Goal: Task Accomplishment & Management: Complete application form

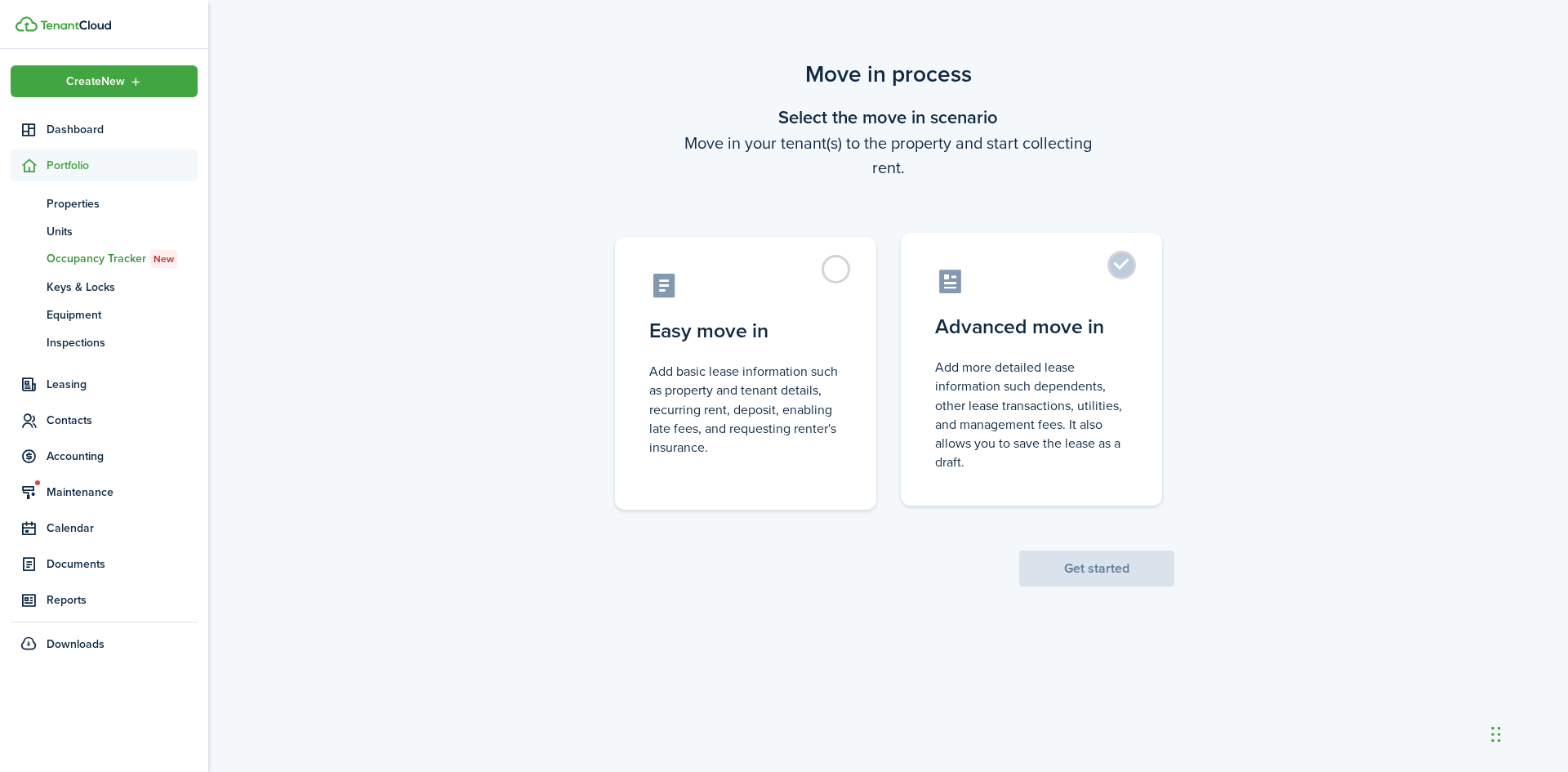
click at [1140, 291] on label "Advanced move in Add more detailed lease information such dependents, other lea…" at bounding box center [1031, 369] width 261 height 273
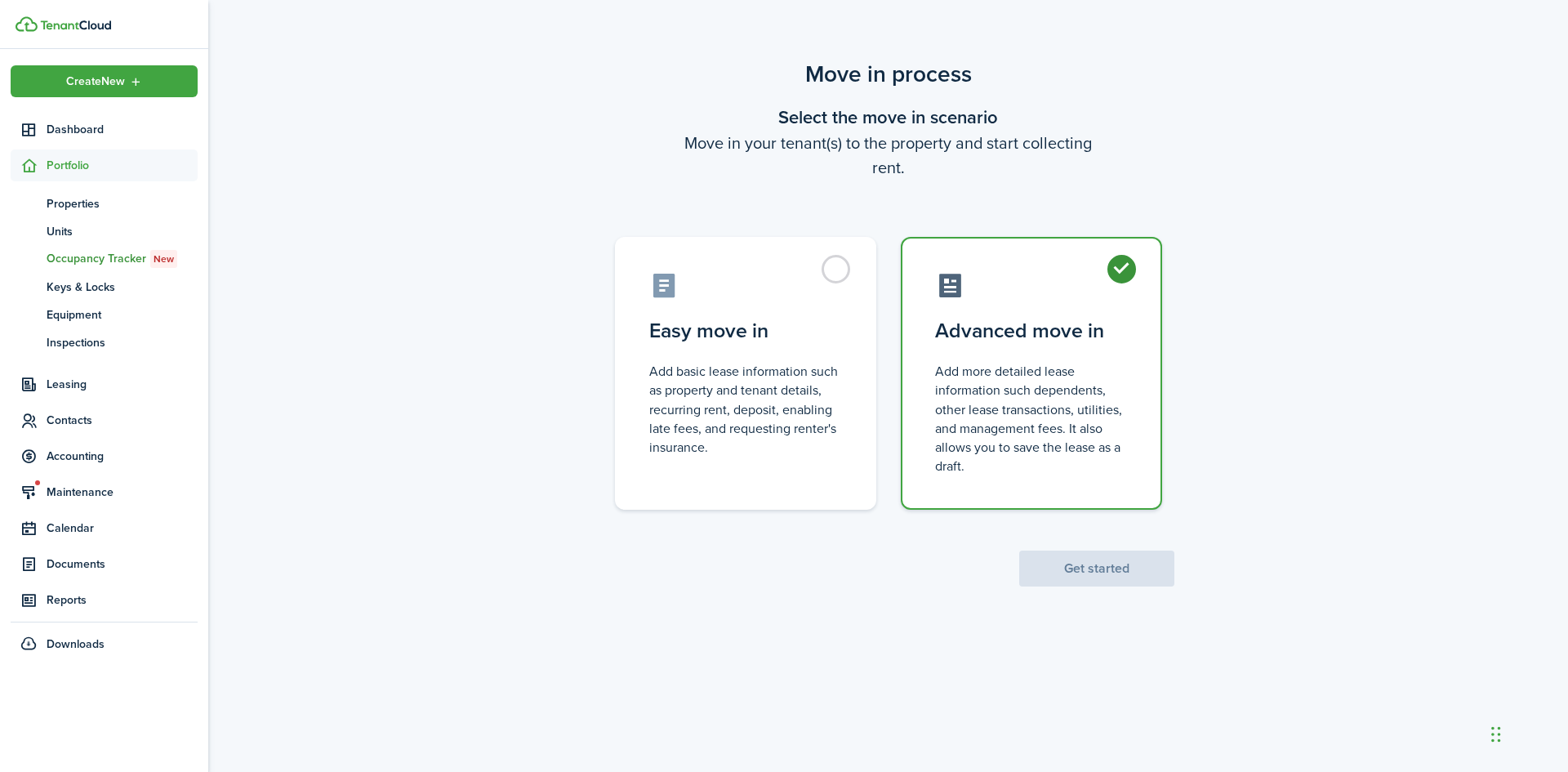
radio input "true"
click at [1078, 568] on button "Get started" at bounding box center [1096, 569] width 155 height 36
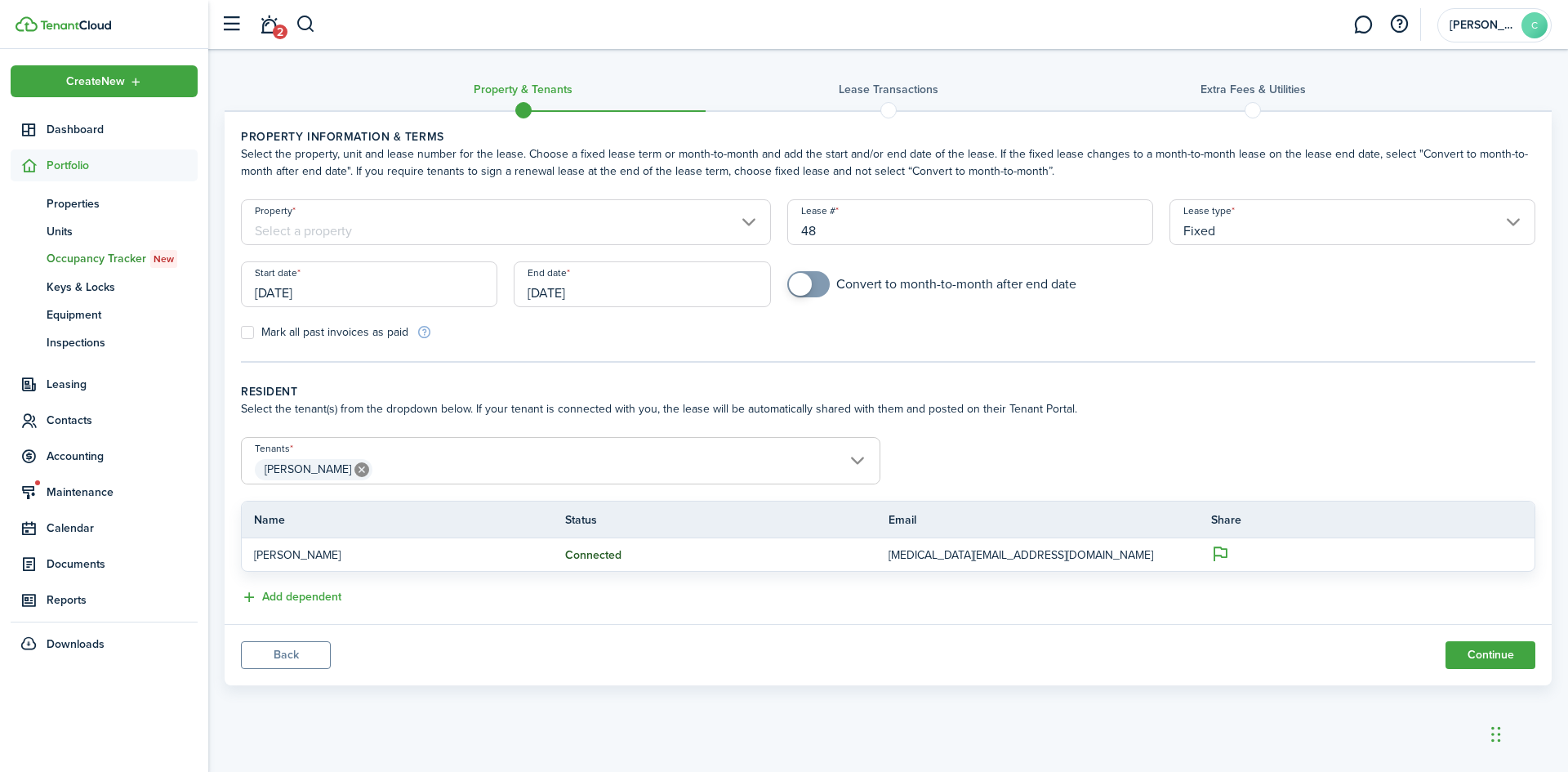
click at [461, 233] on input "Property" at bounding box center [505, 222] width 530 height 46
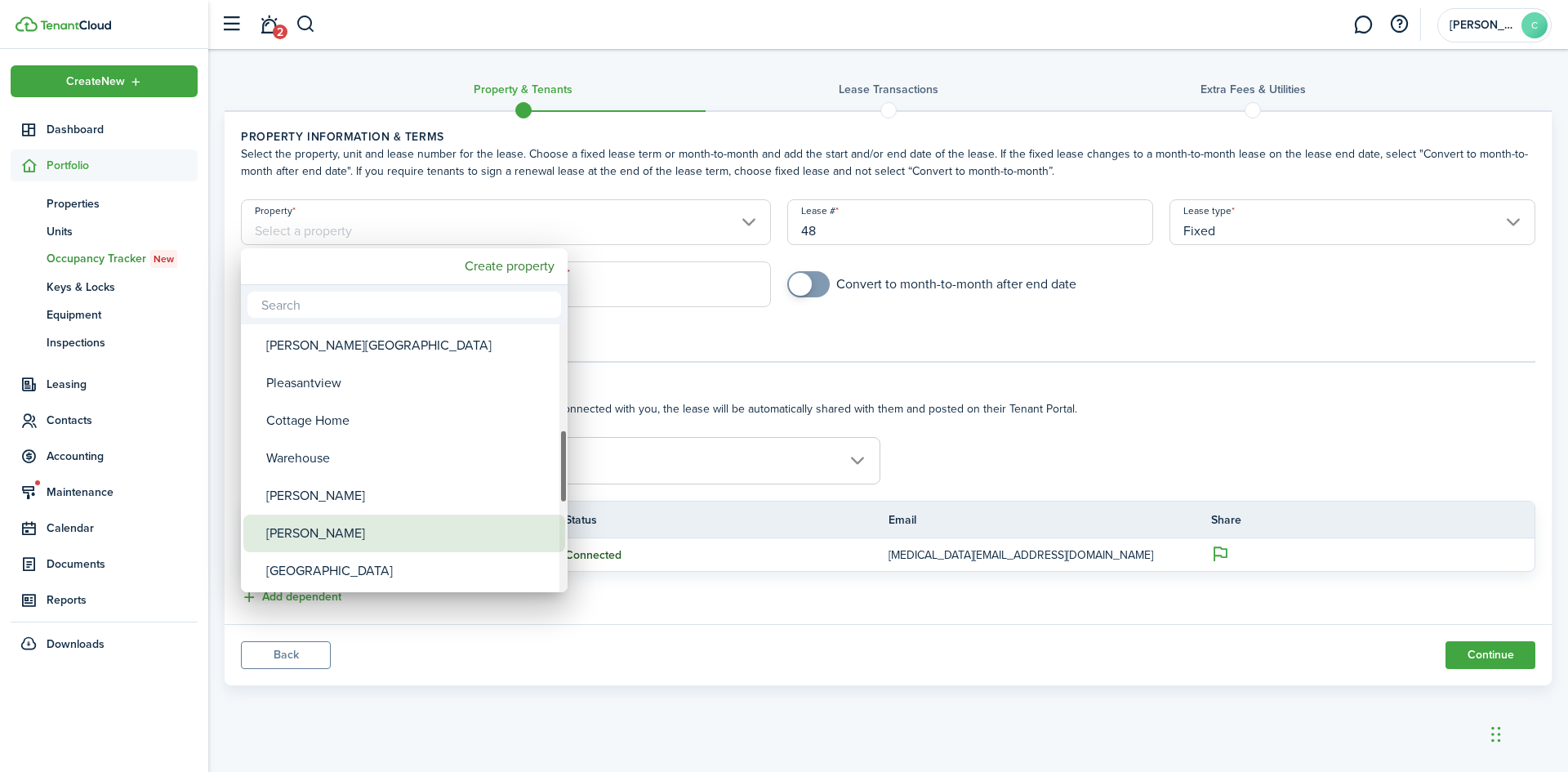
click at [316, 536] on div "[PERSON_NAME]" at bounding box center [411, 534] width 289 height 38
type input "[PERSON_NAME]"
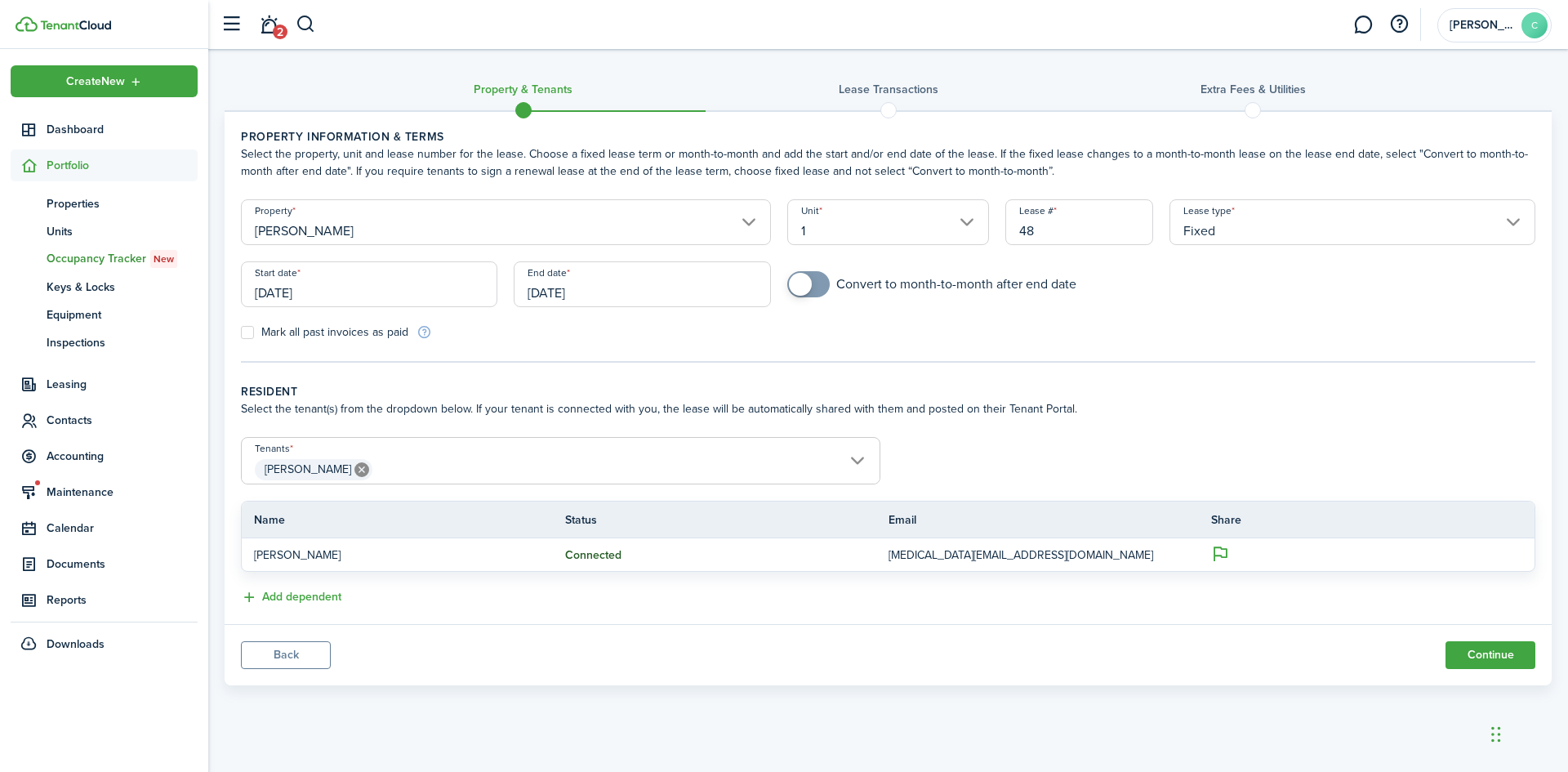
click at [1237, 226] on input "Fixed" at bounding box center [1352, 222] width 366 height 46
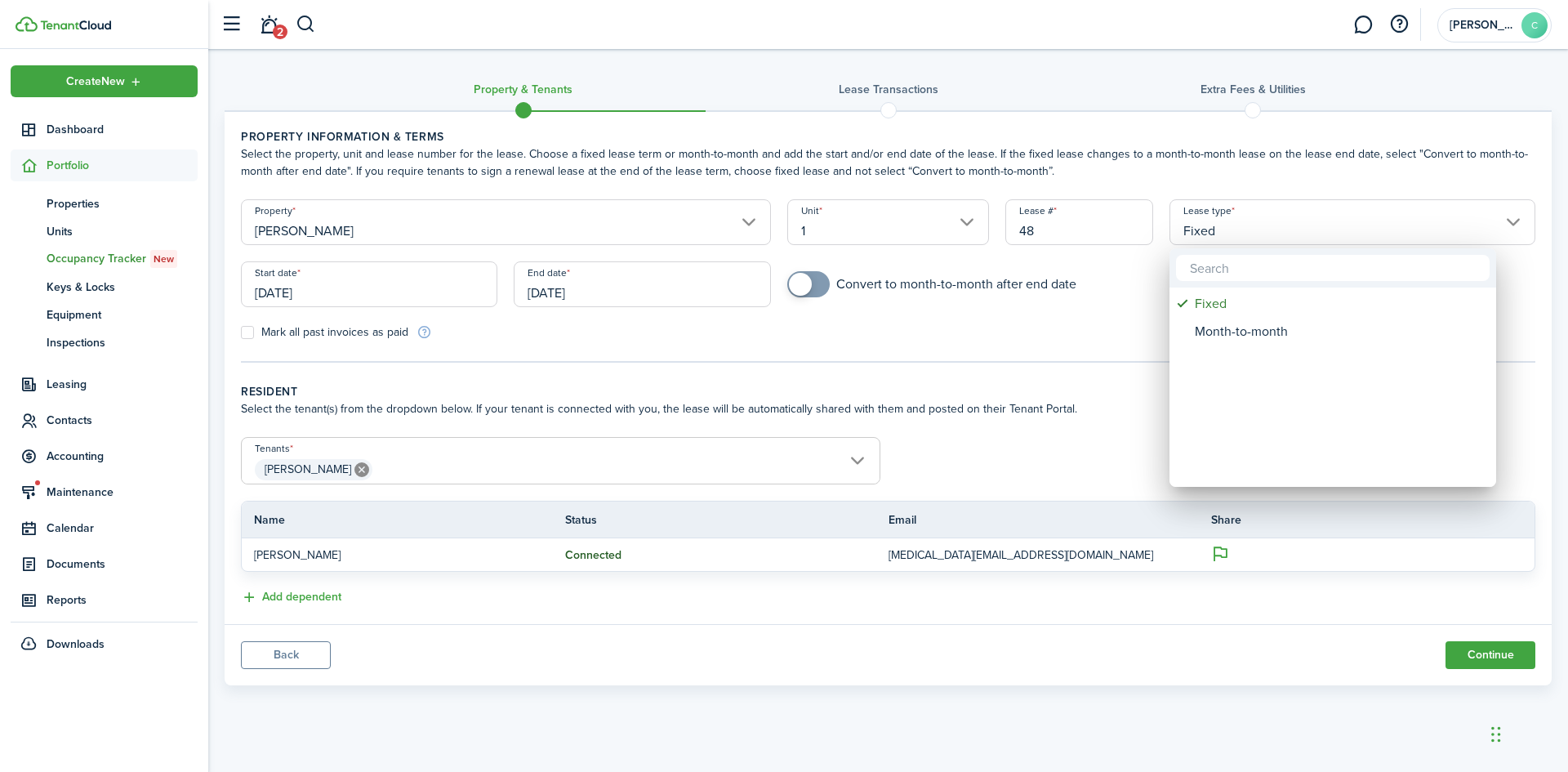
click at [1237, 227] on div at bounding box center [784, 386] width 1829 height 1033
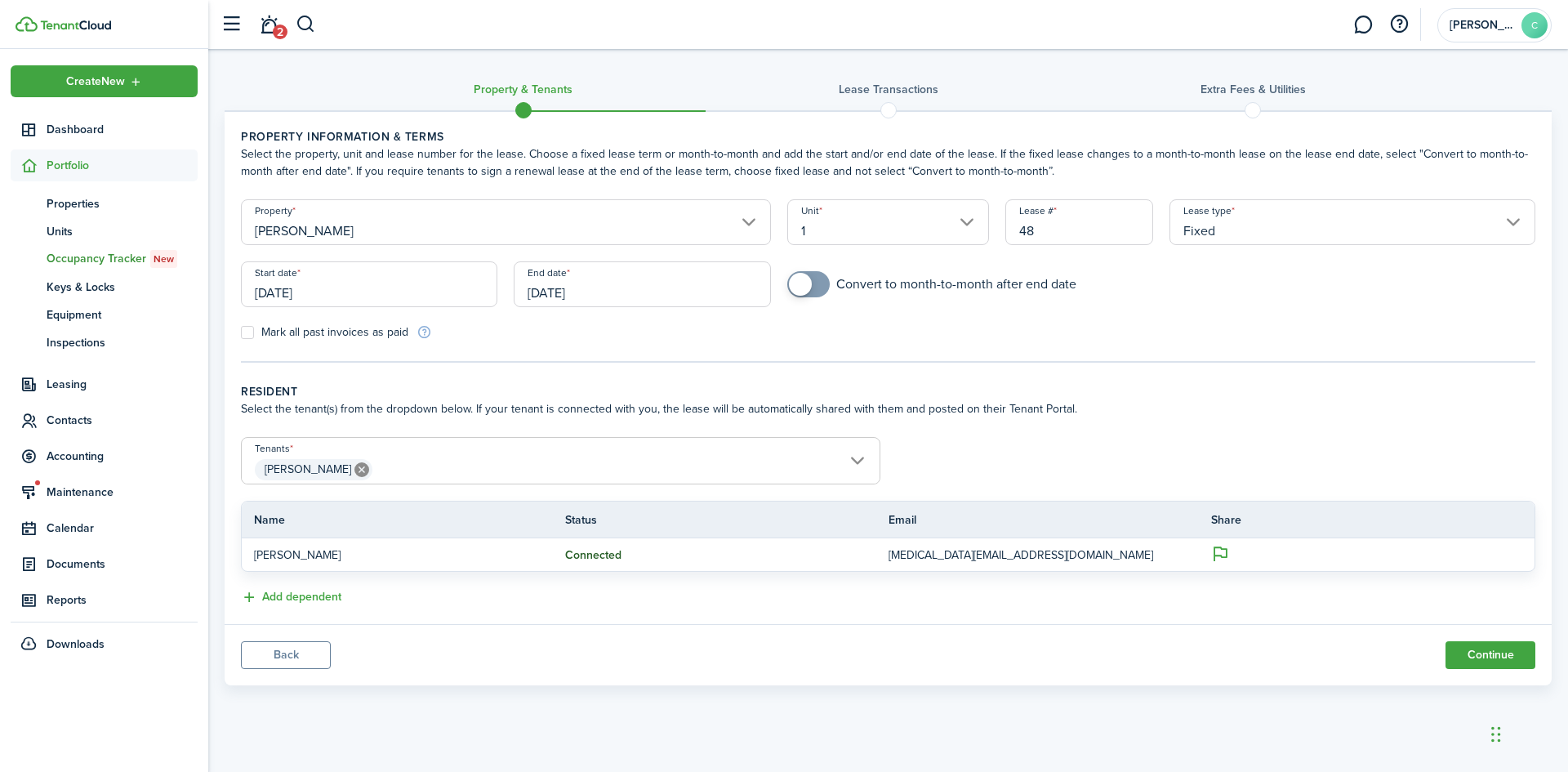
click at [376, 292] on input "[DATE]" at bounding box center [369, 284] width 256 height 46
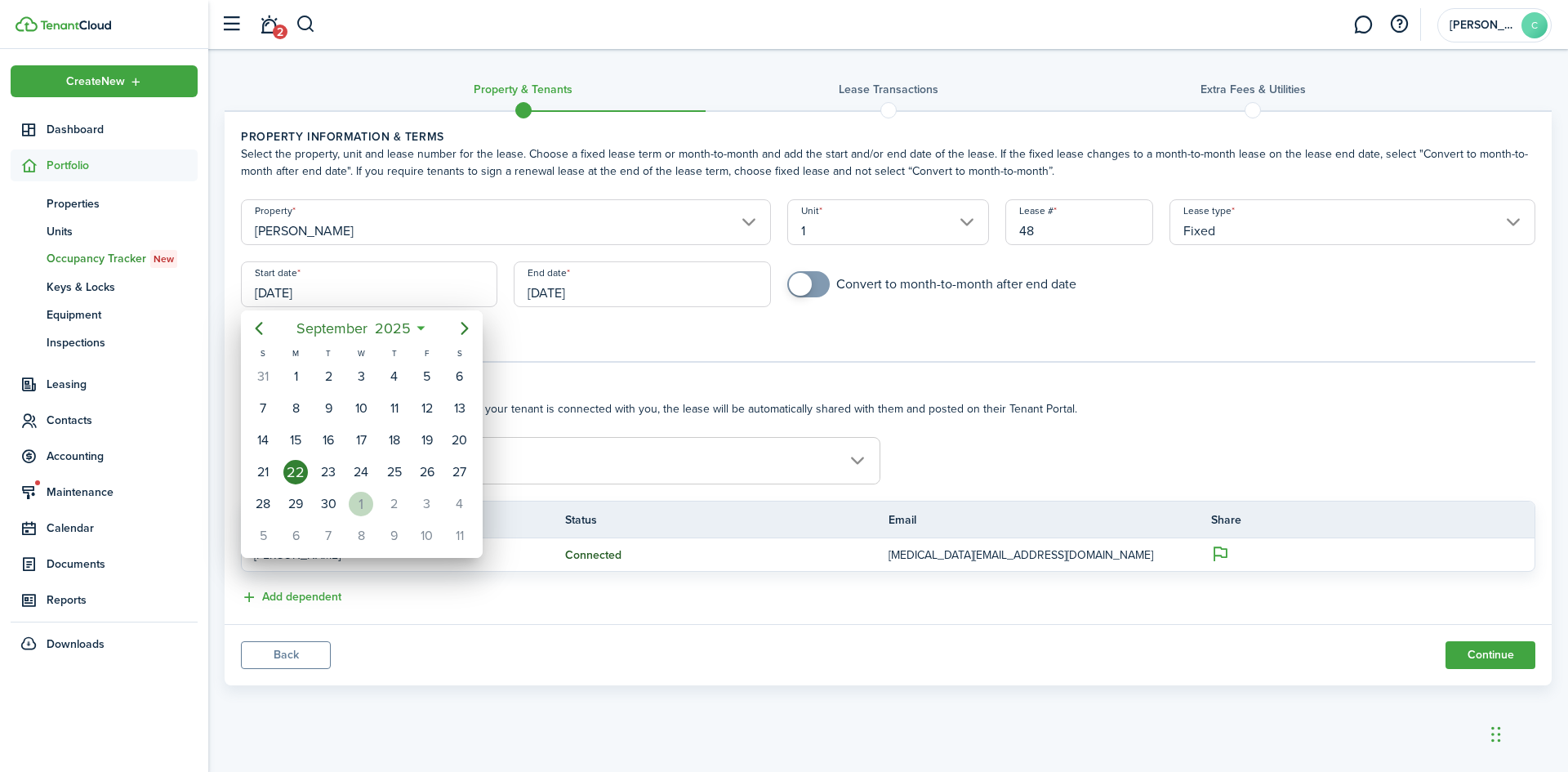
click at [367, 502] on div "1" at bounding box center [361, 504] width 25 height 25
type input "[DATE]"
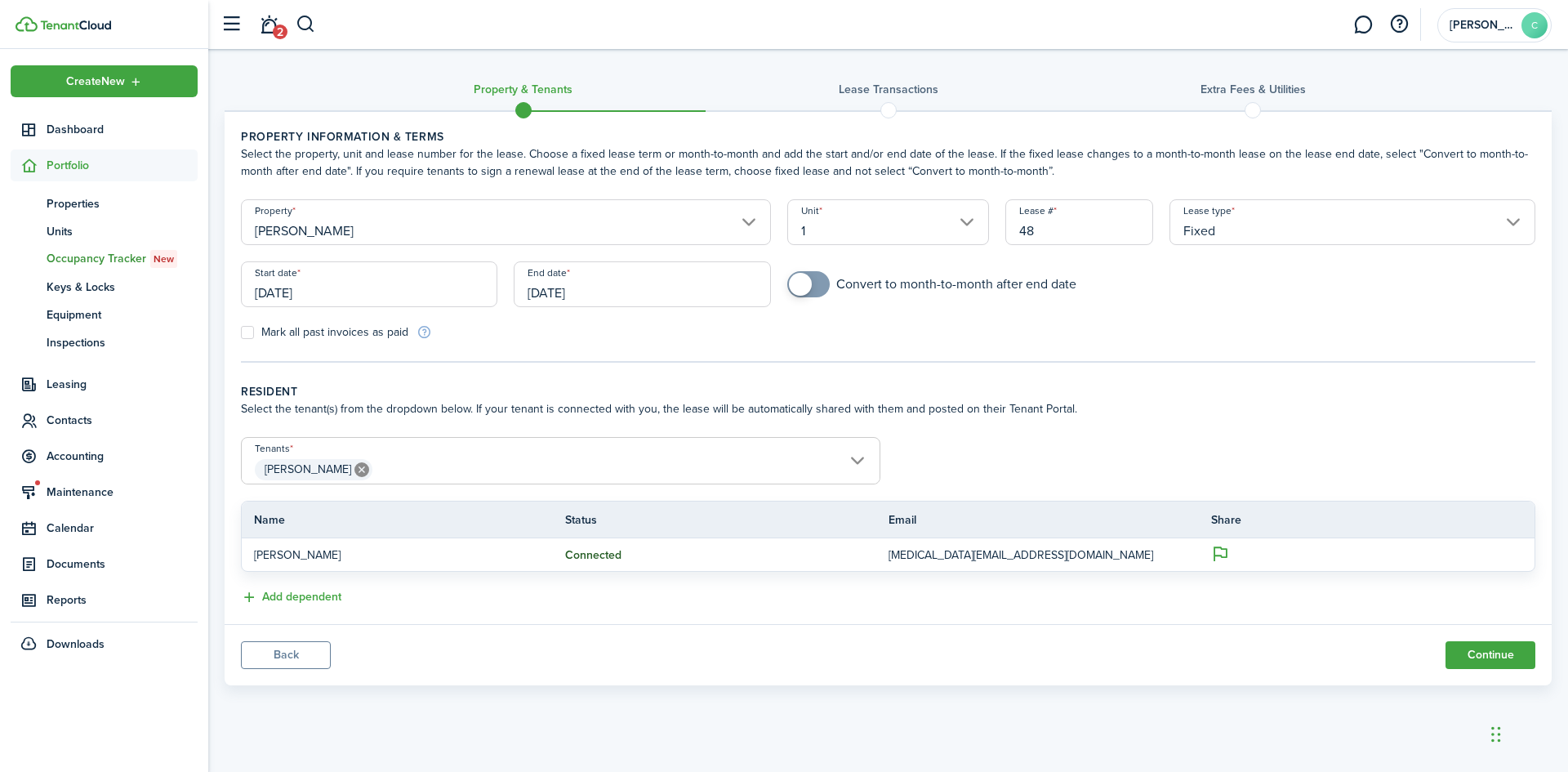
click at [631, 285] on input "[DATE]" at bounding box center [642, 284] width 256 height 46
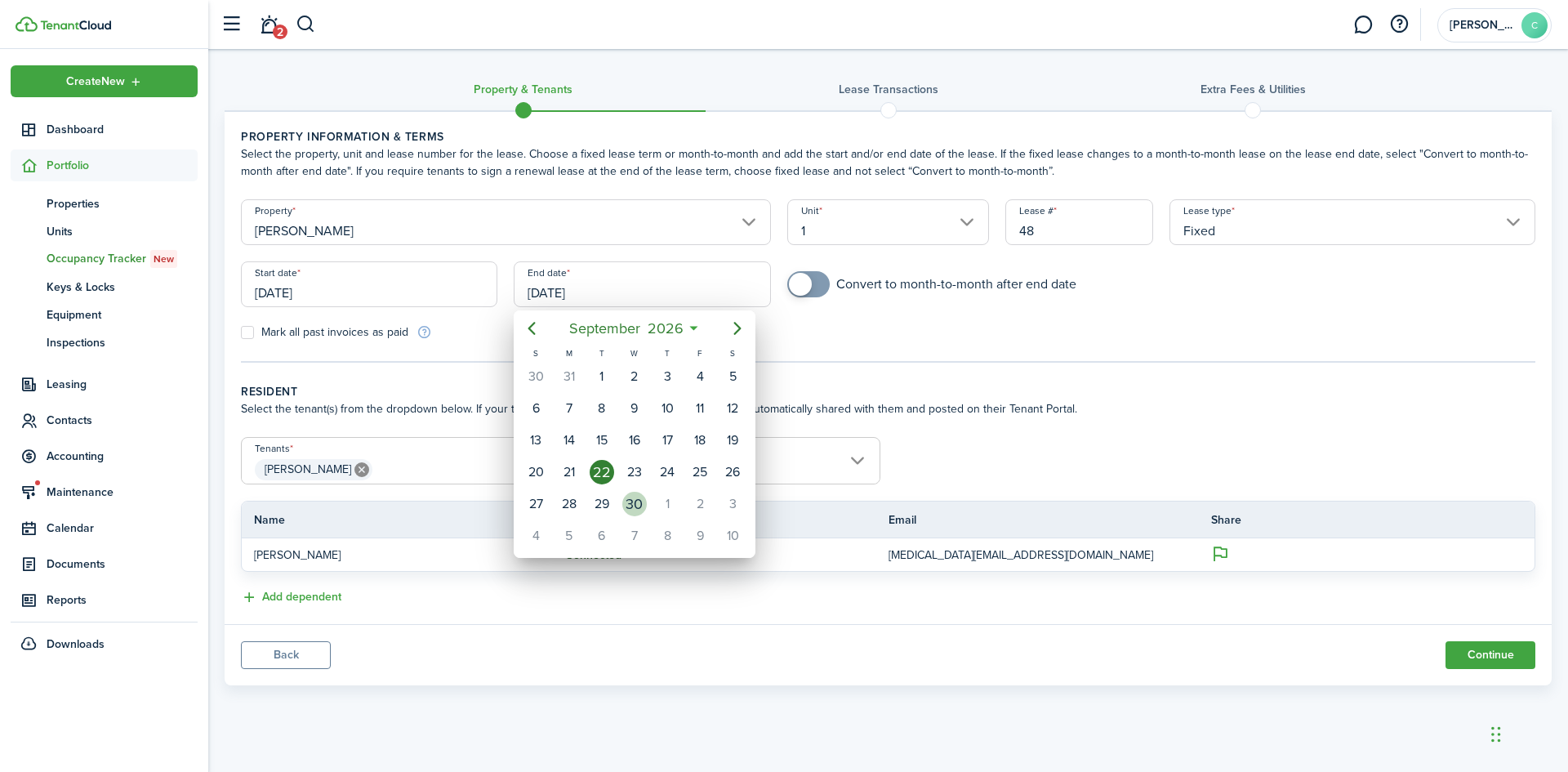
click at [628, 499] on div "30" at bounding box center [634, 504] width 25 height 25
type input "[DATE]"
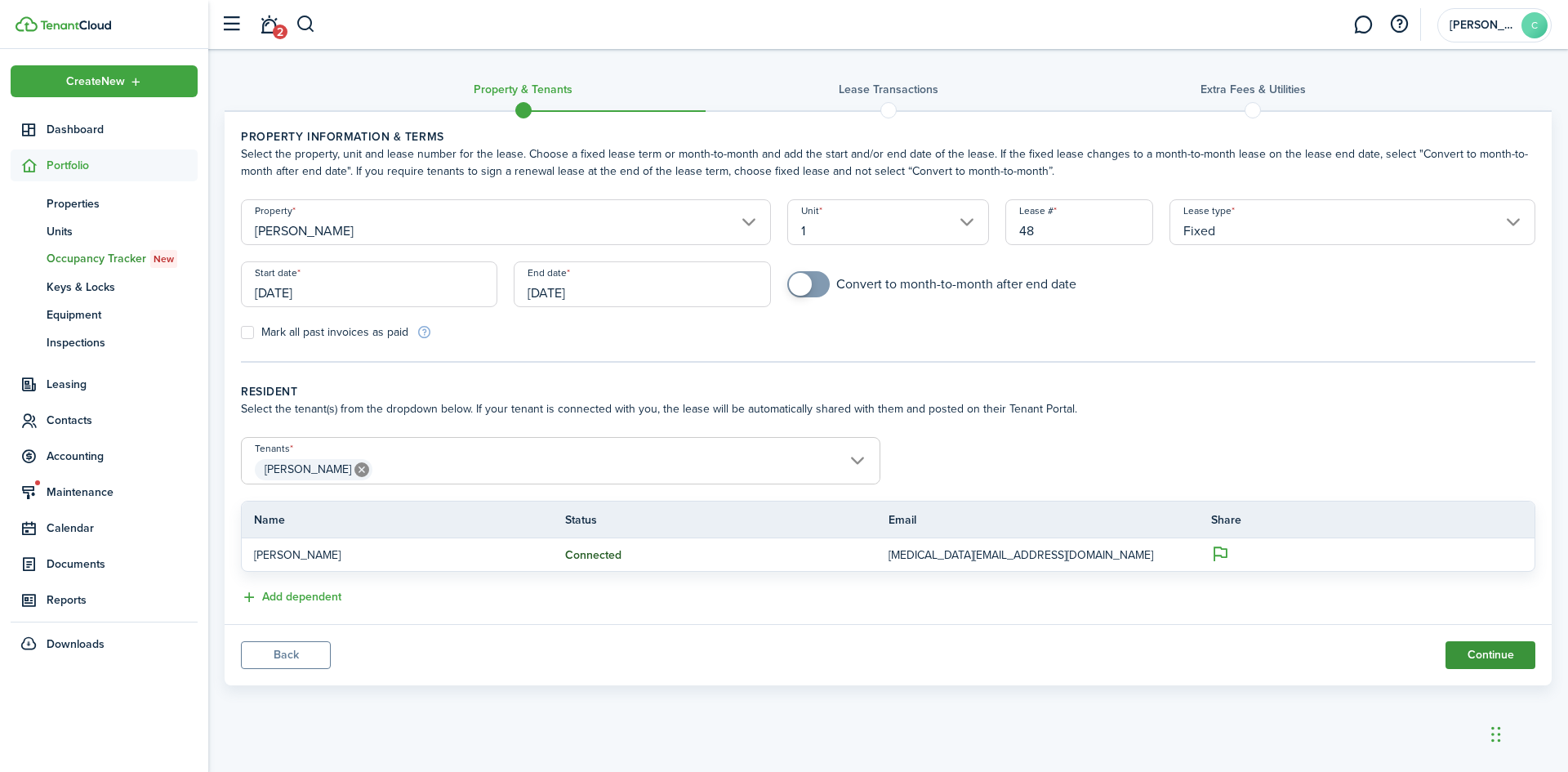
click at [1487, 652] on button "Continue" at bounding box center [1490, 655] width 90 height 28
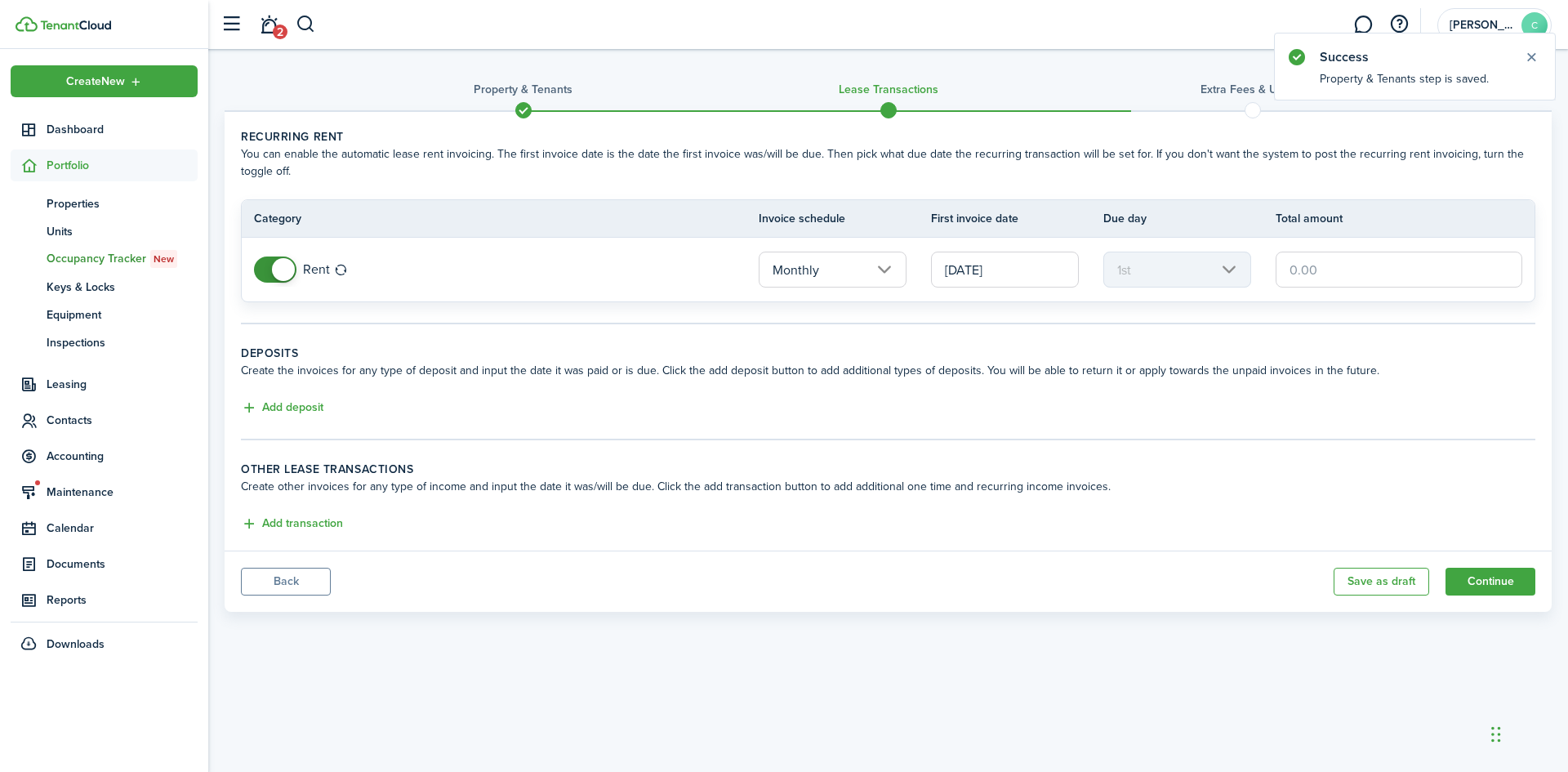
click at [1354, 263] on input "text" at bounding box center [1399, 270] width 247 height 36
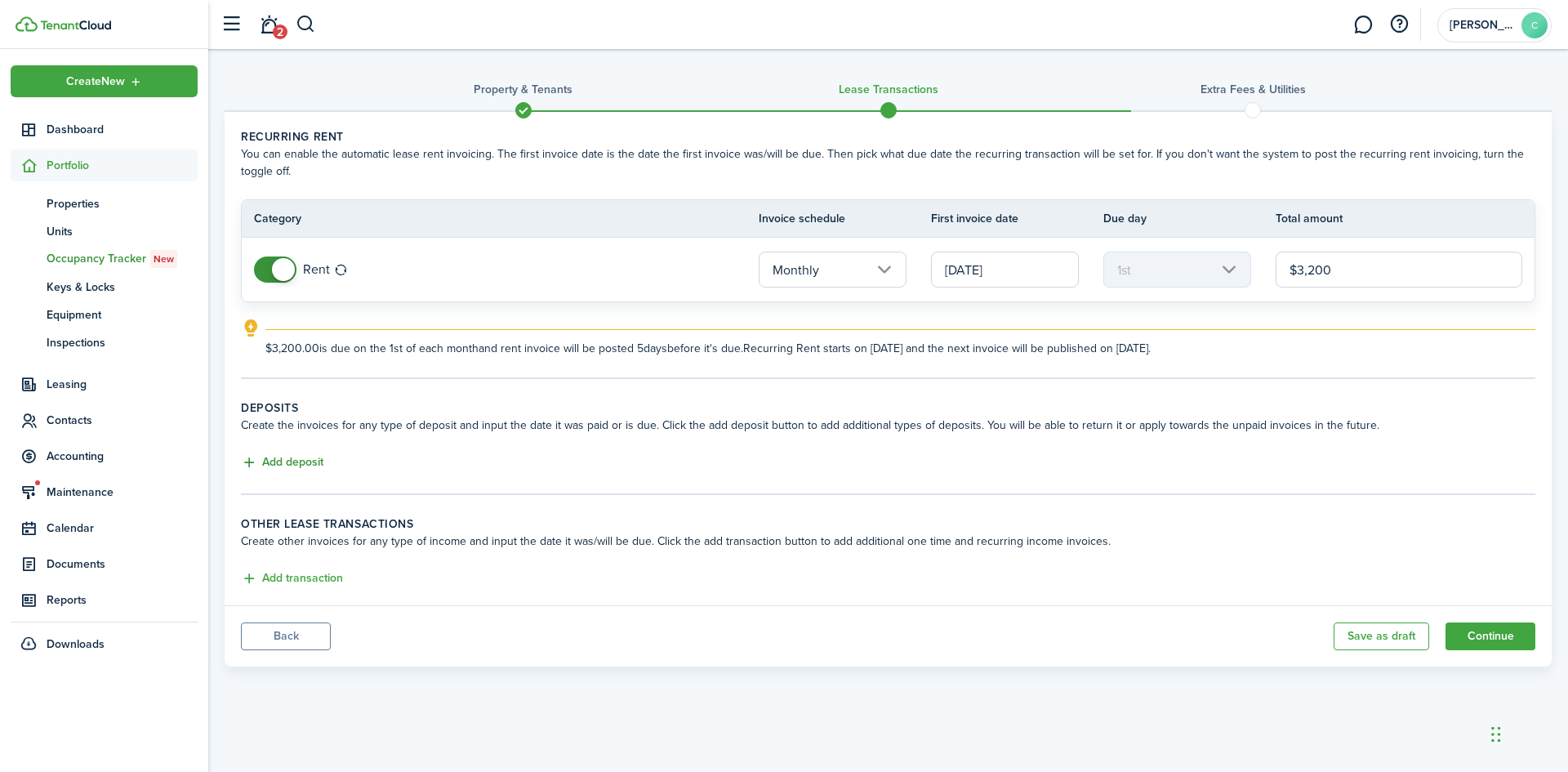
type input "$3,200.00"
click at [304, 463] on button "Add deposit" at bounding box center [282, 463] width 82 height 19
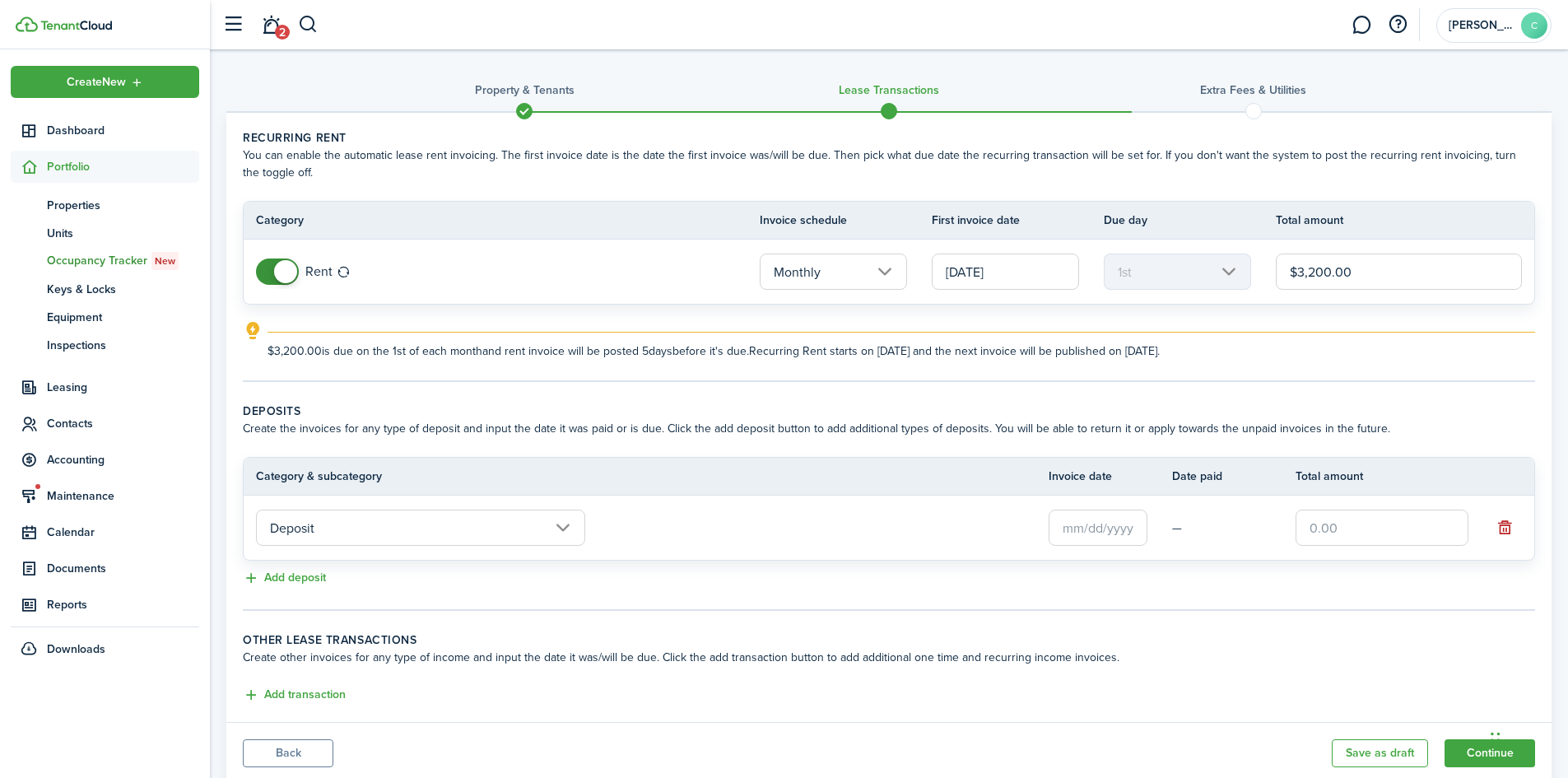
click at [349, 529] on input "Deposit" at bounding box center [421, 528] width 330 height 36
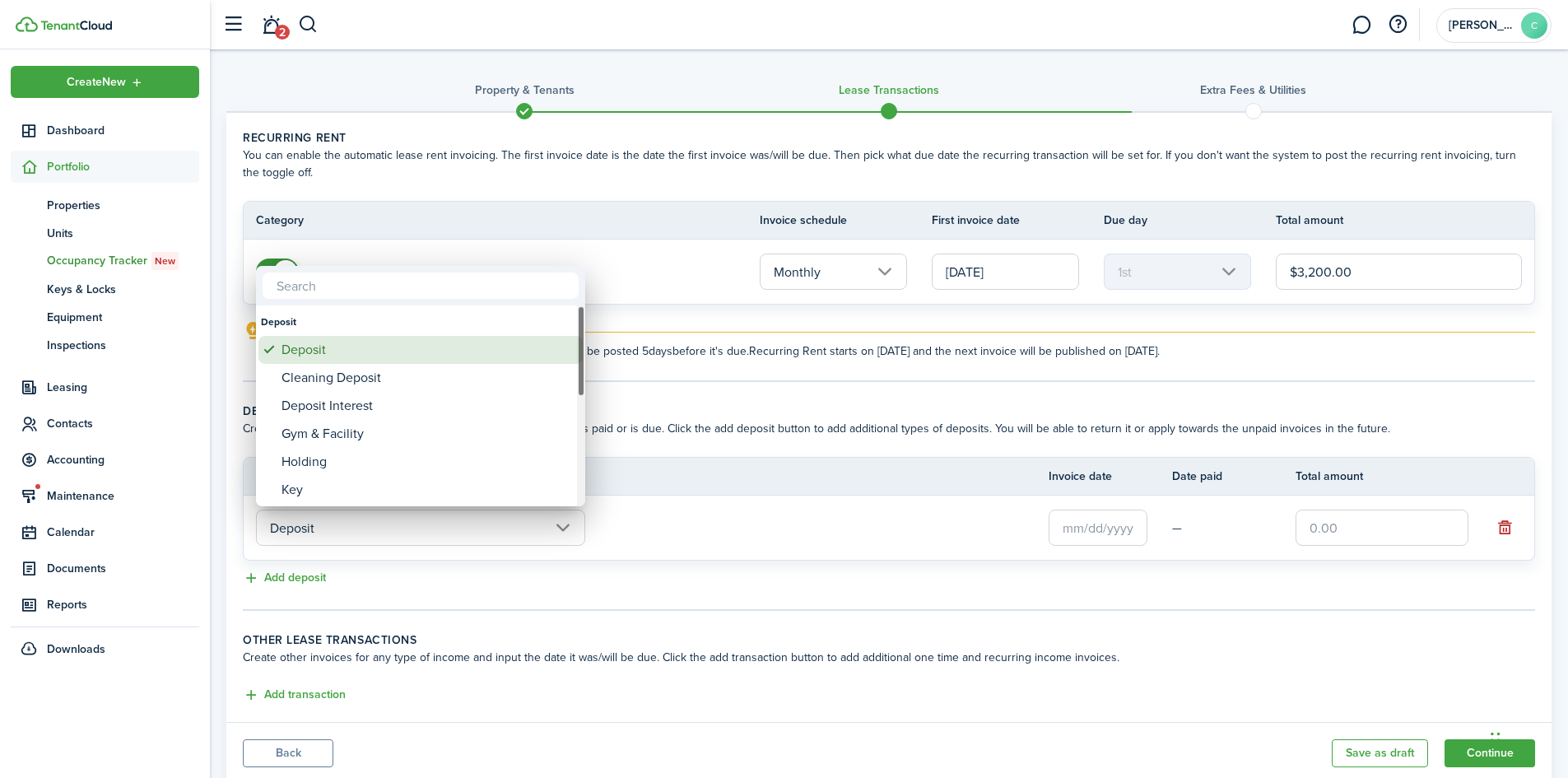
click at [317, 349] on div "Deposit" at bounding box center [427, 350] width 292 height 28
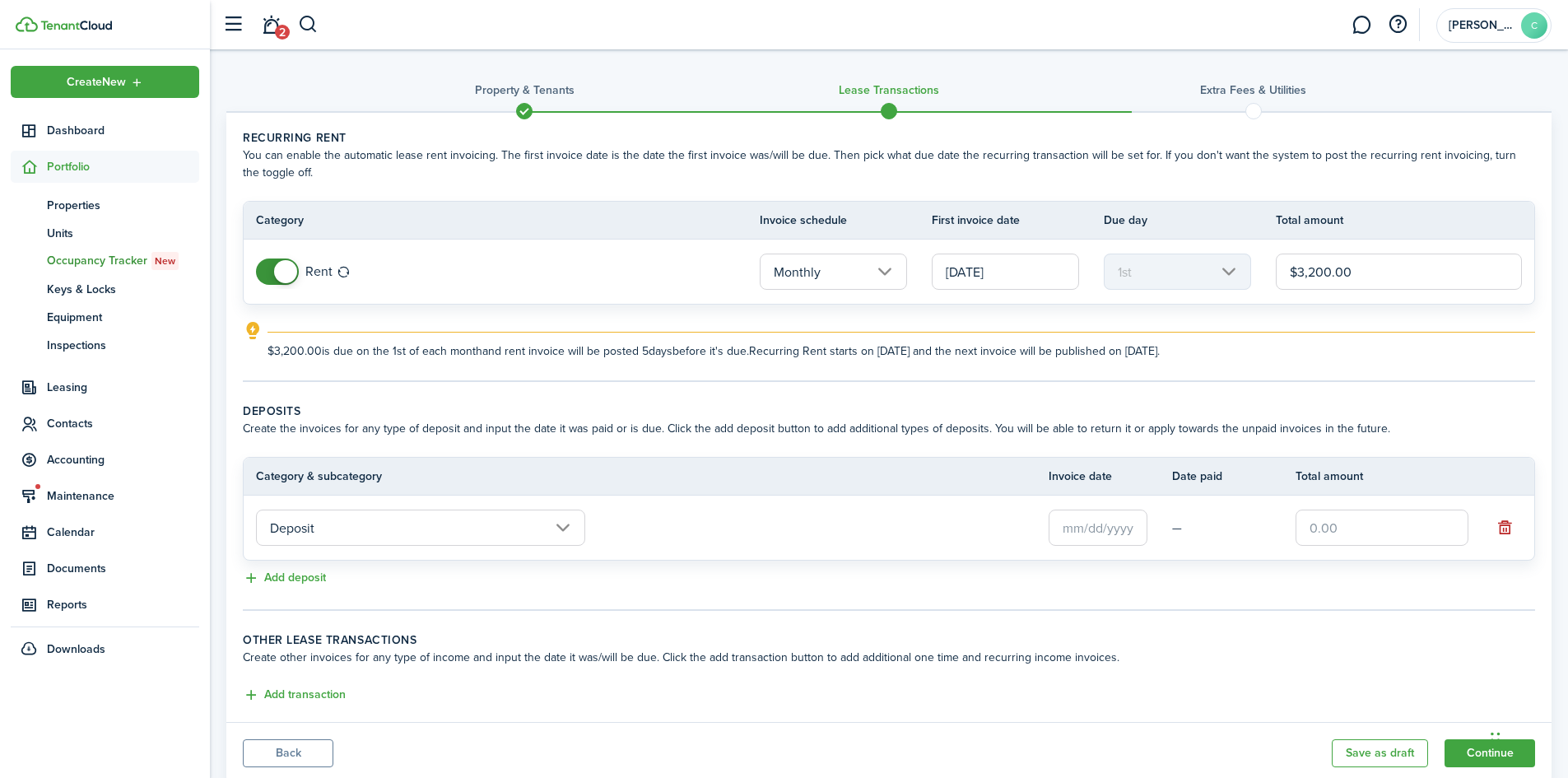
click at [1067, 526] on input "text" at bounding box center [1098, 528] width 99 height 36
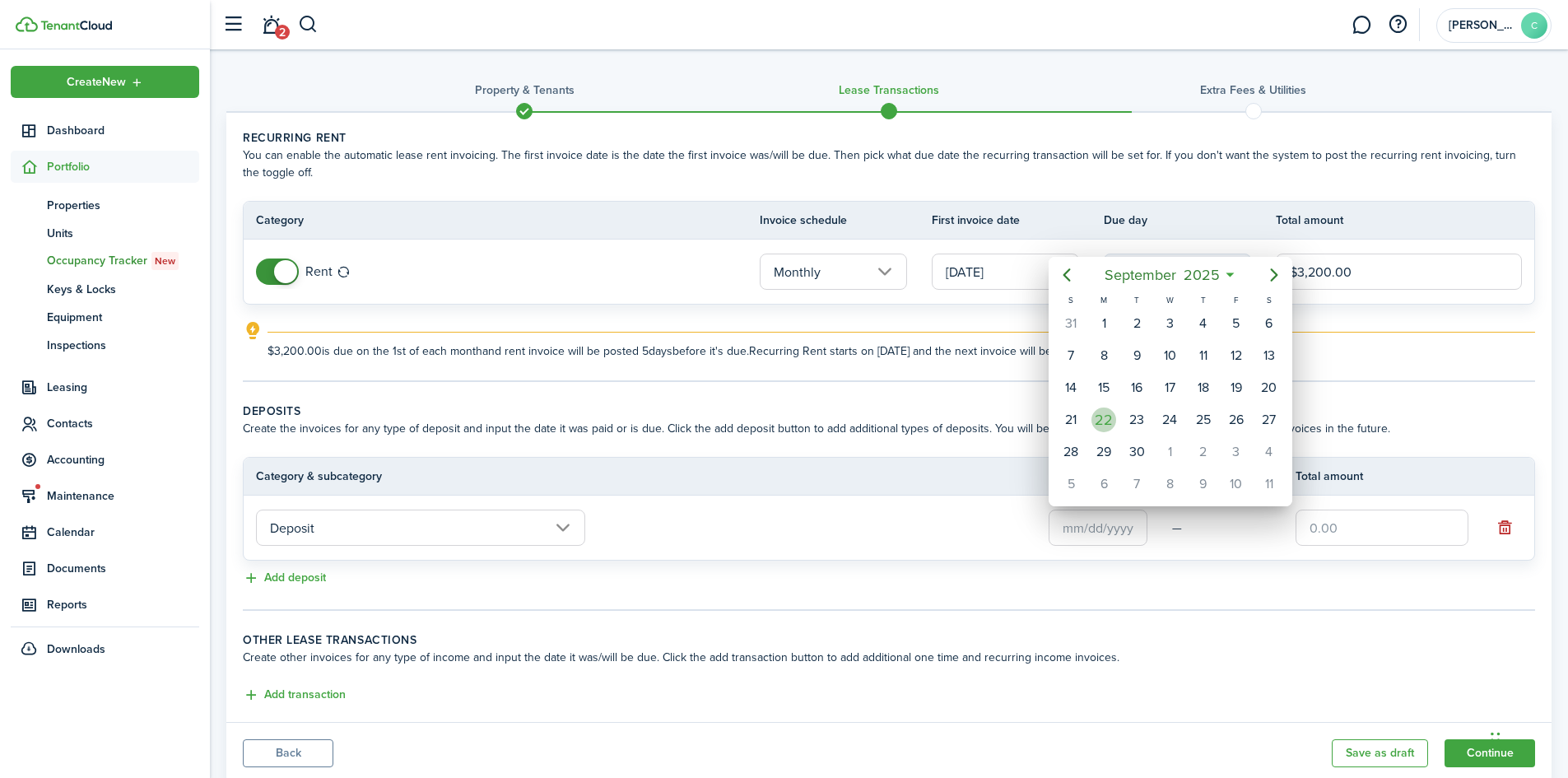
click at [1104, 417] on div "22" at bounding box center [1104, 420] width 25 height 25
type input "[DATE]"
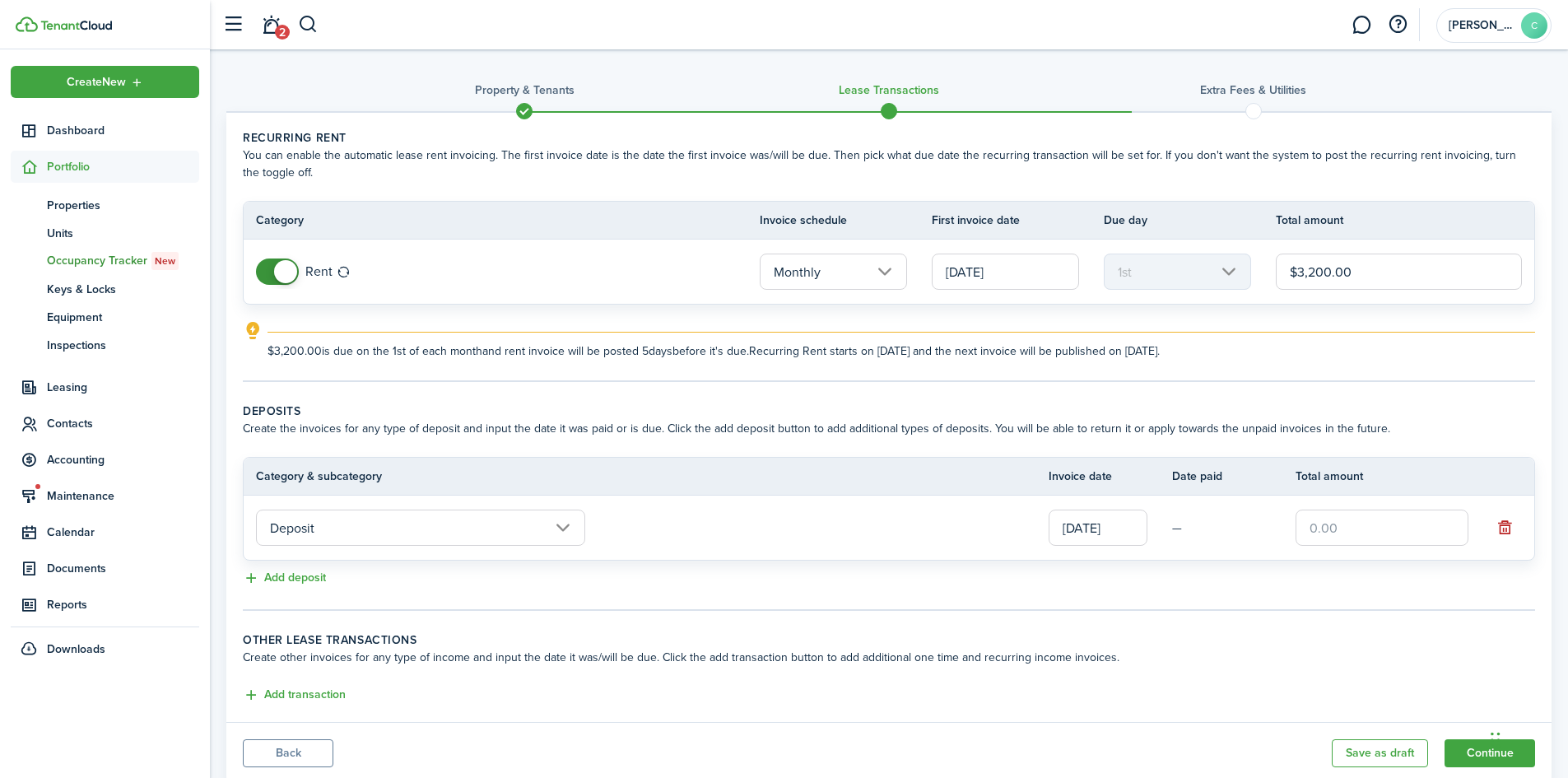
click at [1335, 524] on input "text" at bounding box center [1382, 528] width 173 height 36
type input "$3,200.00"
click at [1352, 605] on tc-wizard-step "Deposits Create the invoices for any type of deposit and input the date it was …" at bounding box center [889, 506] width 1292 height 208
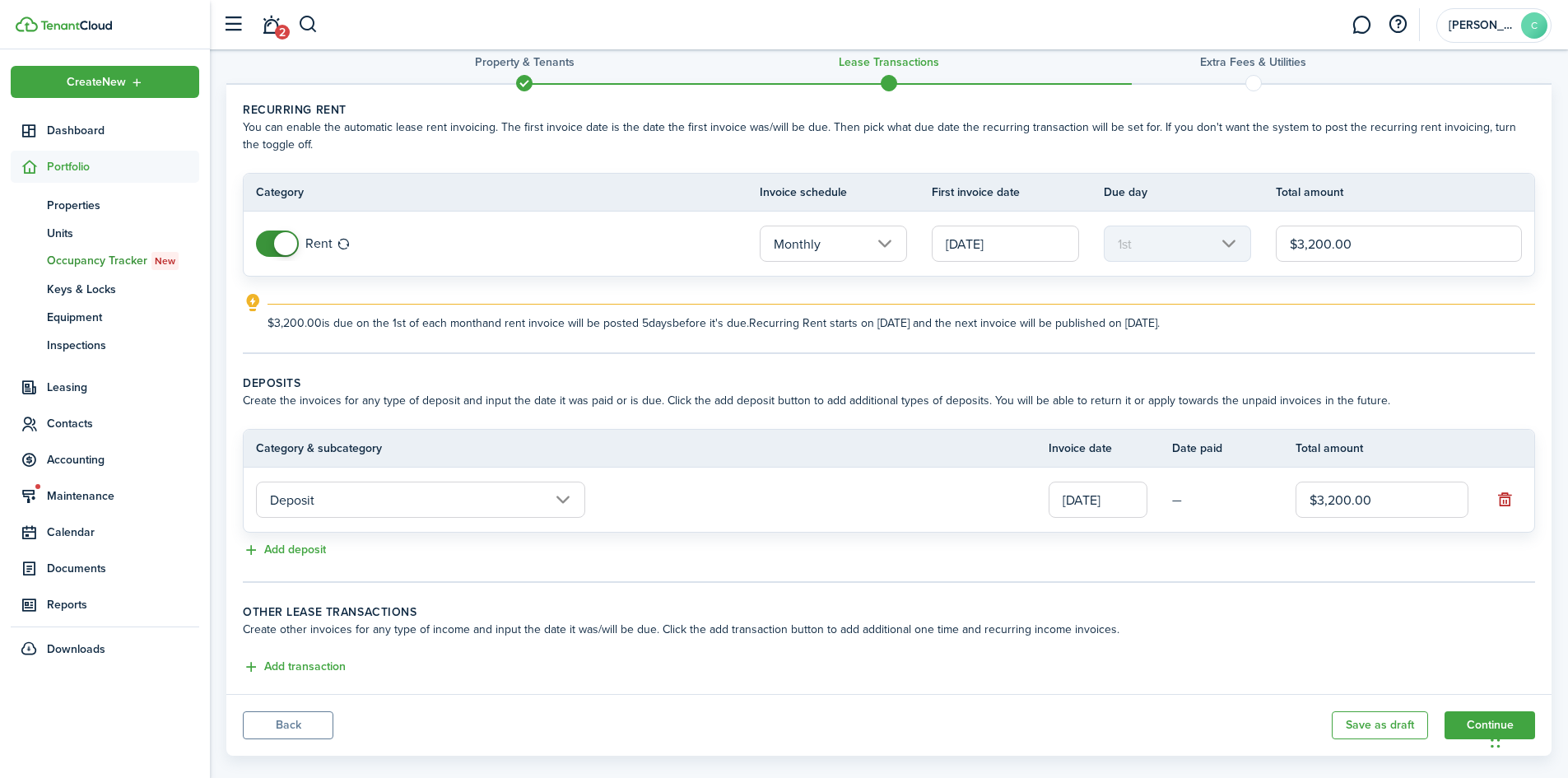
scroll to position [51, 0]
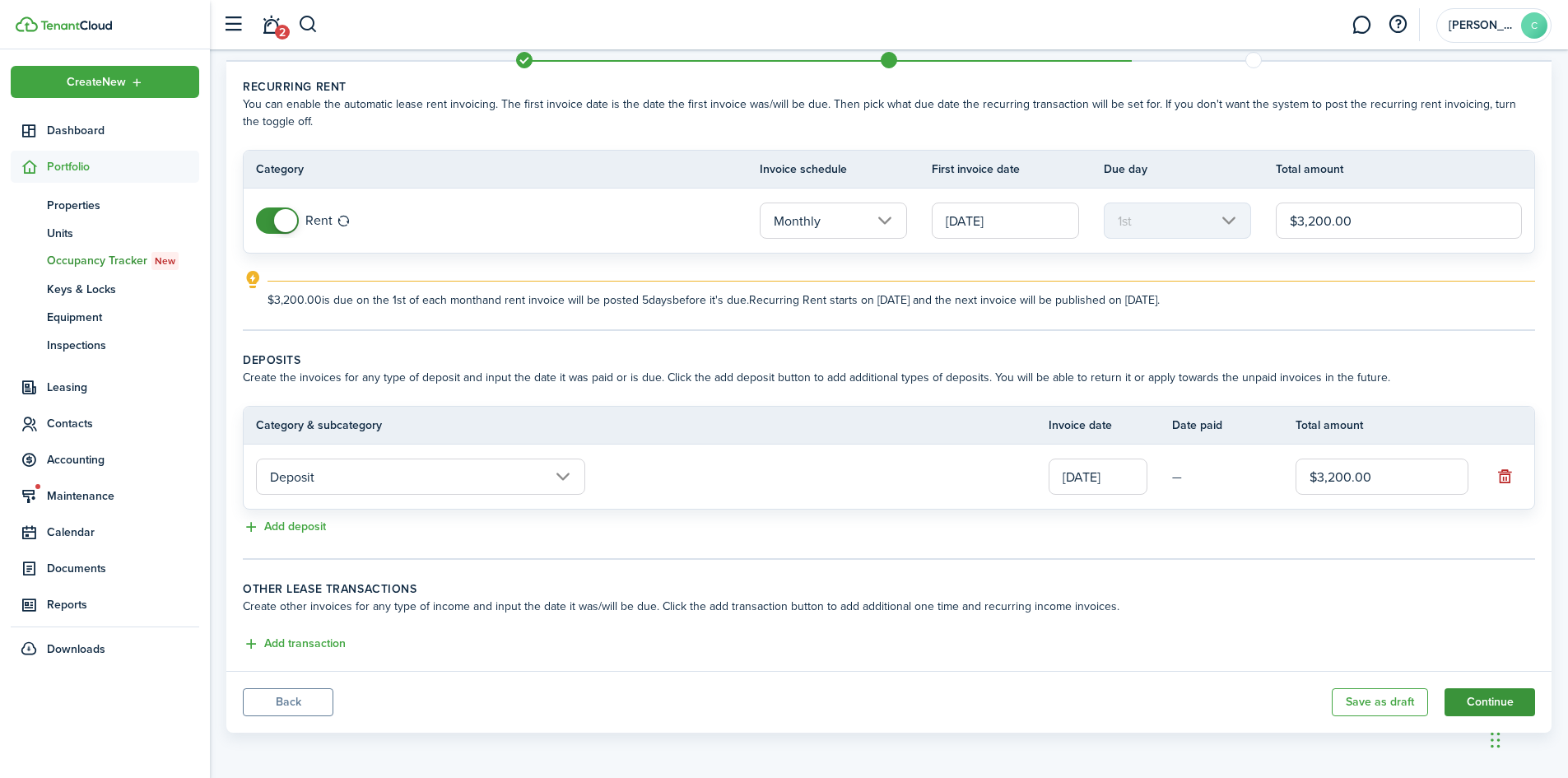
click at [1485, 699] on button "Continue" at bounding box center [1489, 703] width 90 height 28
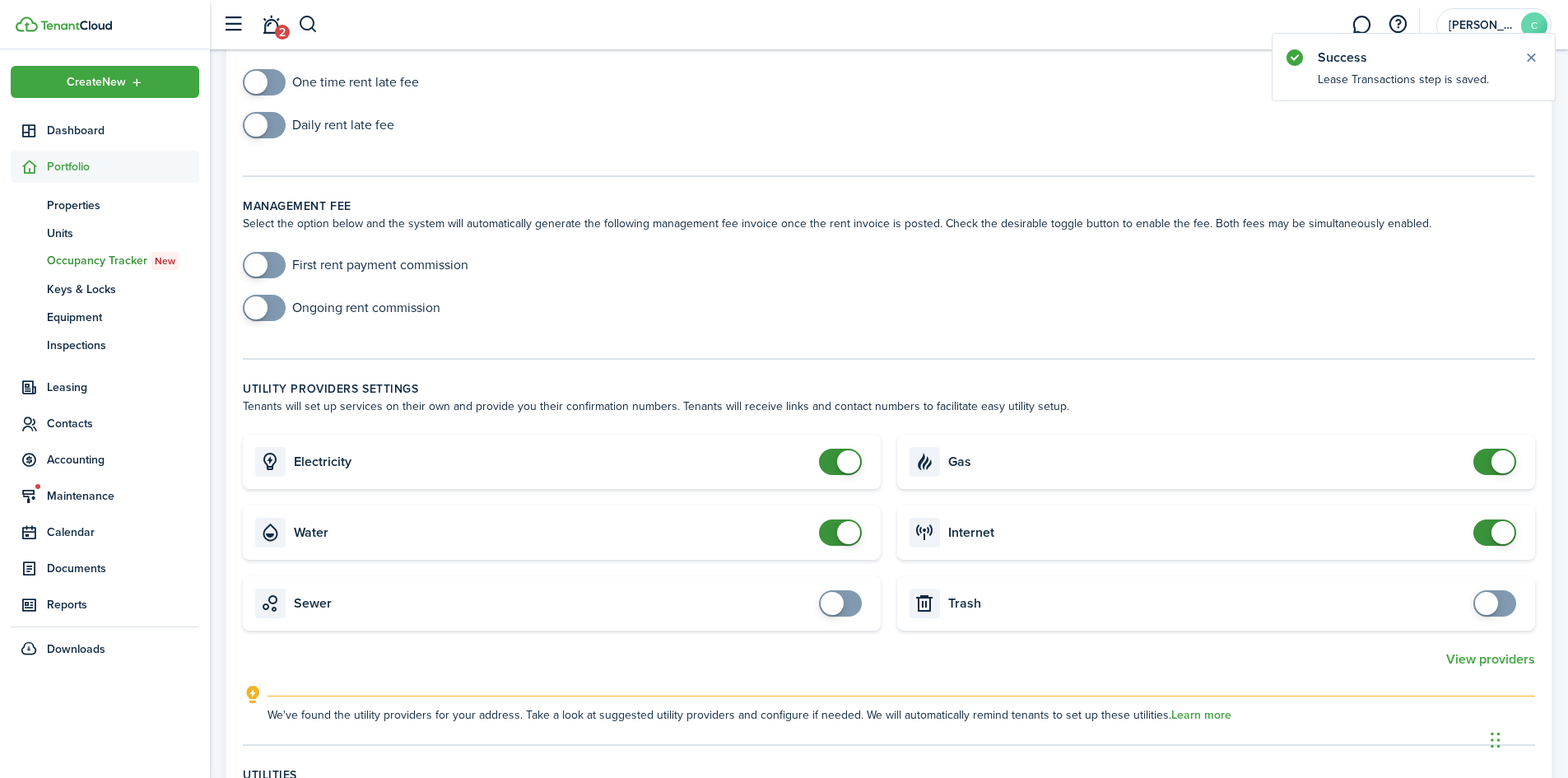
scroll to position [165, 0]
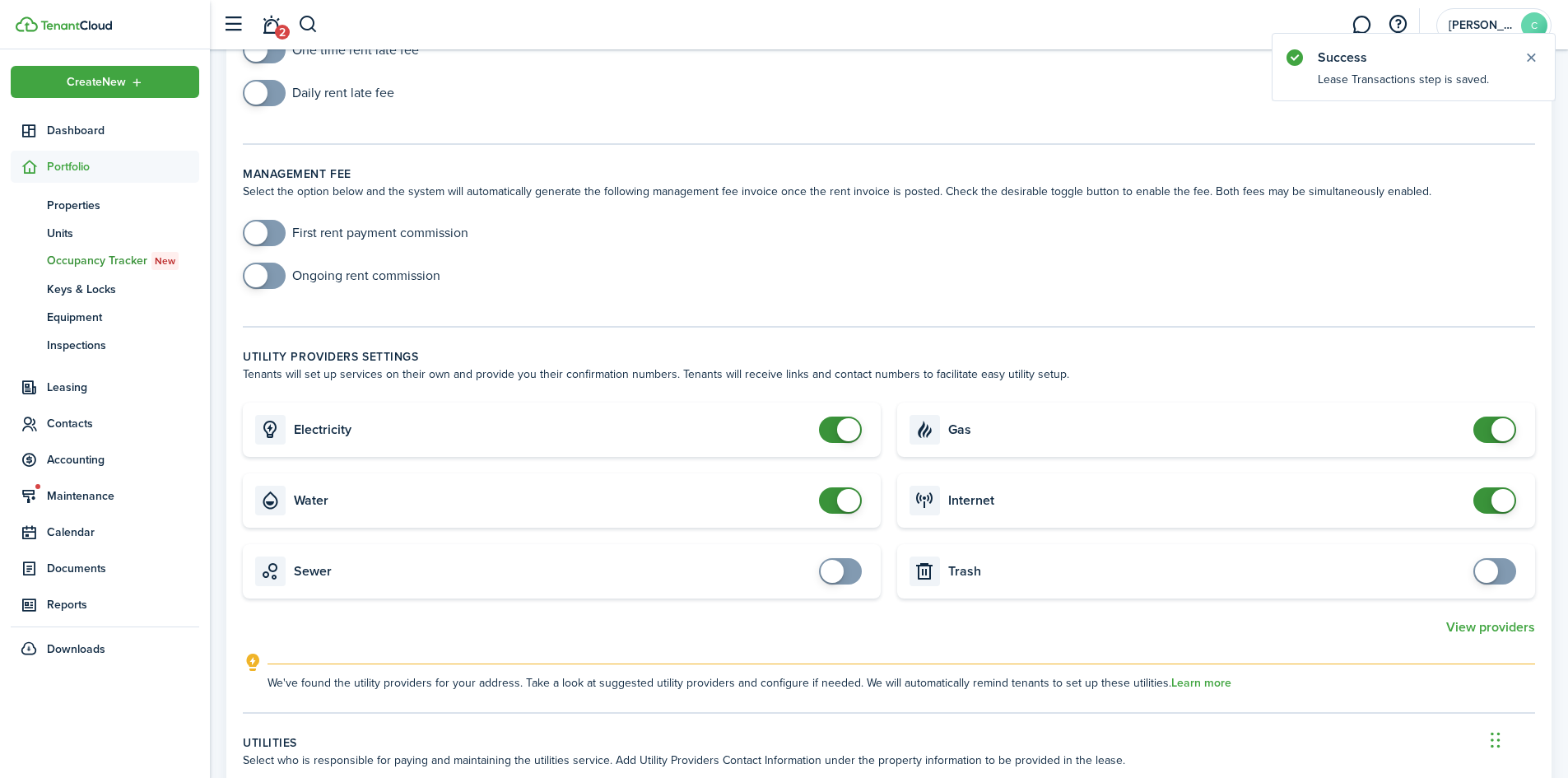
checkbox input "false"
click at [847, 428] on span at bounding box center [849, 430] width 23 height 23
checkbox input "false"
click at [847, 505] on span at bounding box center [849, 500] width 23 height 23
checkbox input "true"
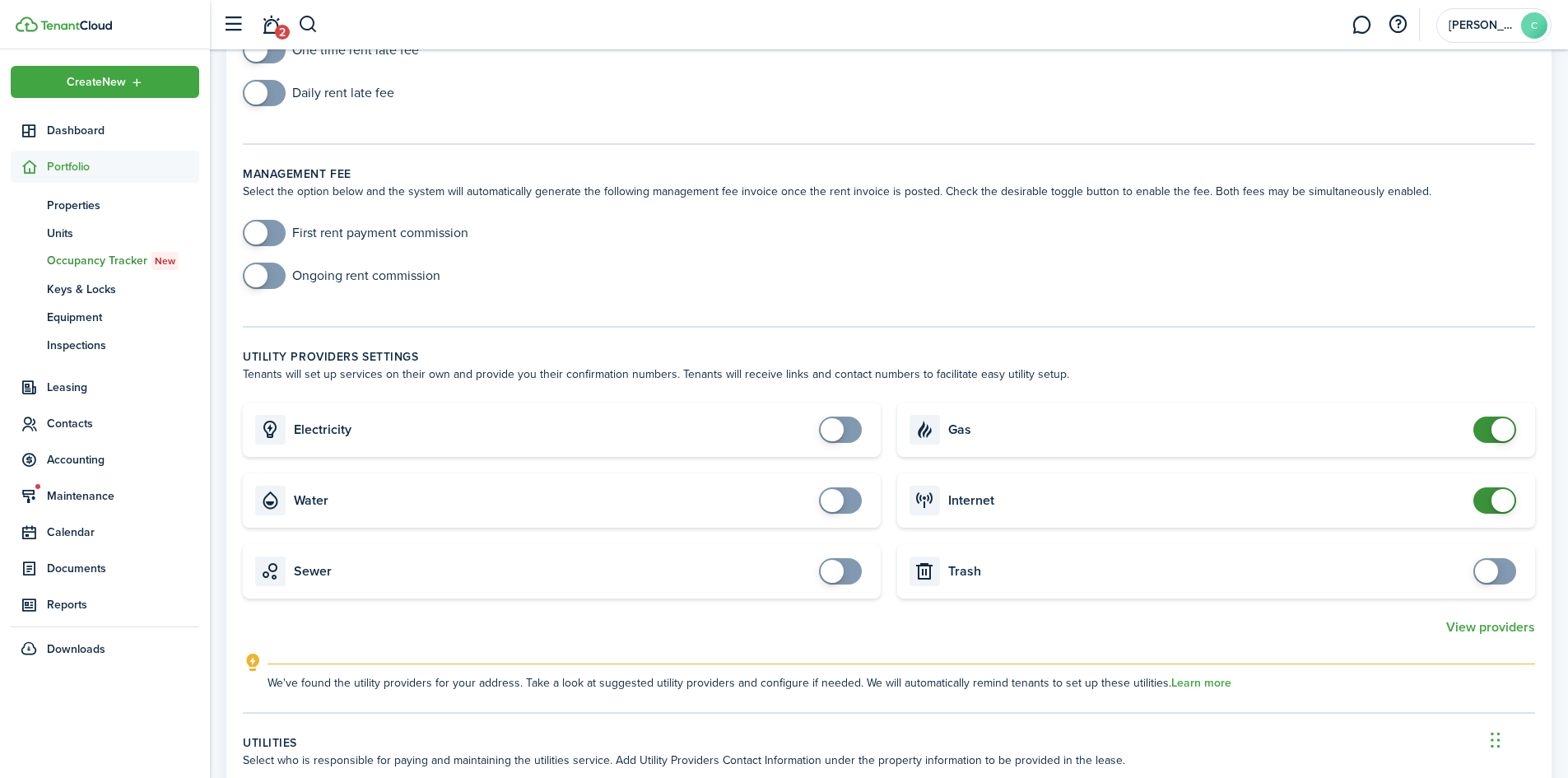
click at [843, 424] on span at bounding box center [841, 430] width 17 height 27
checkbox input "true"
click at [847, 501] on span at bounding box center [841, 500] width 17 height 27
checkbox input "true"
click at [843, 570] on span at bounding box center [832, 572] width 23 height 23
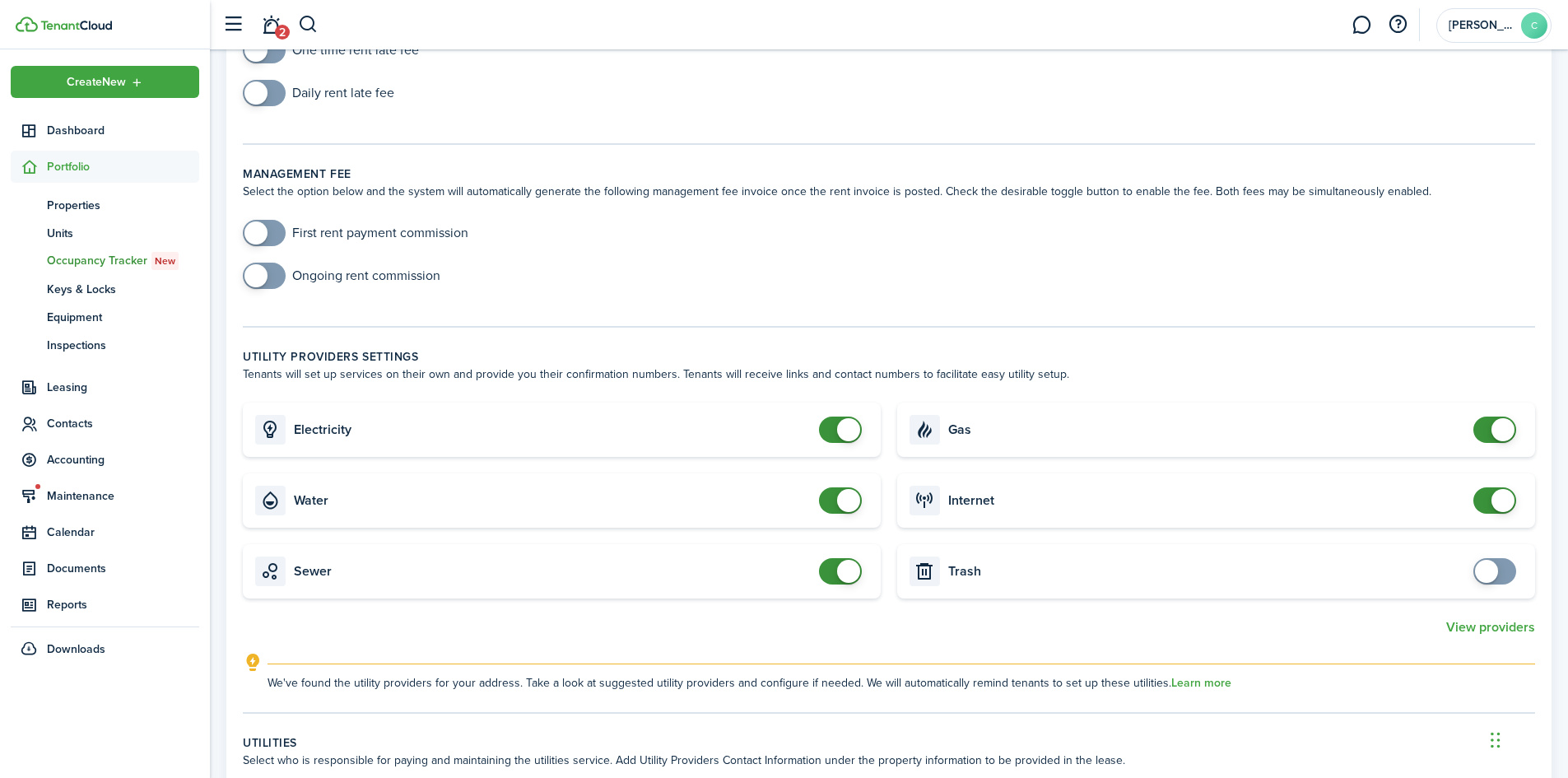
checkbox input "true"
click at [1491, 577] on span at bounding box center [1487, 572] width 23 height 23
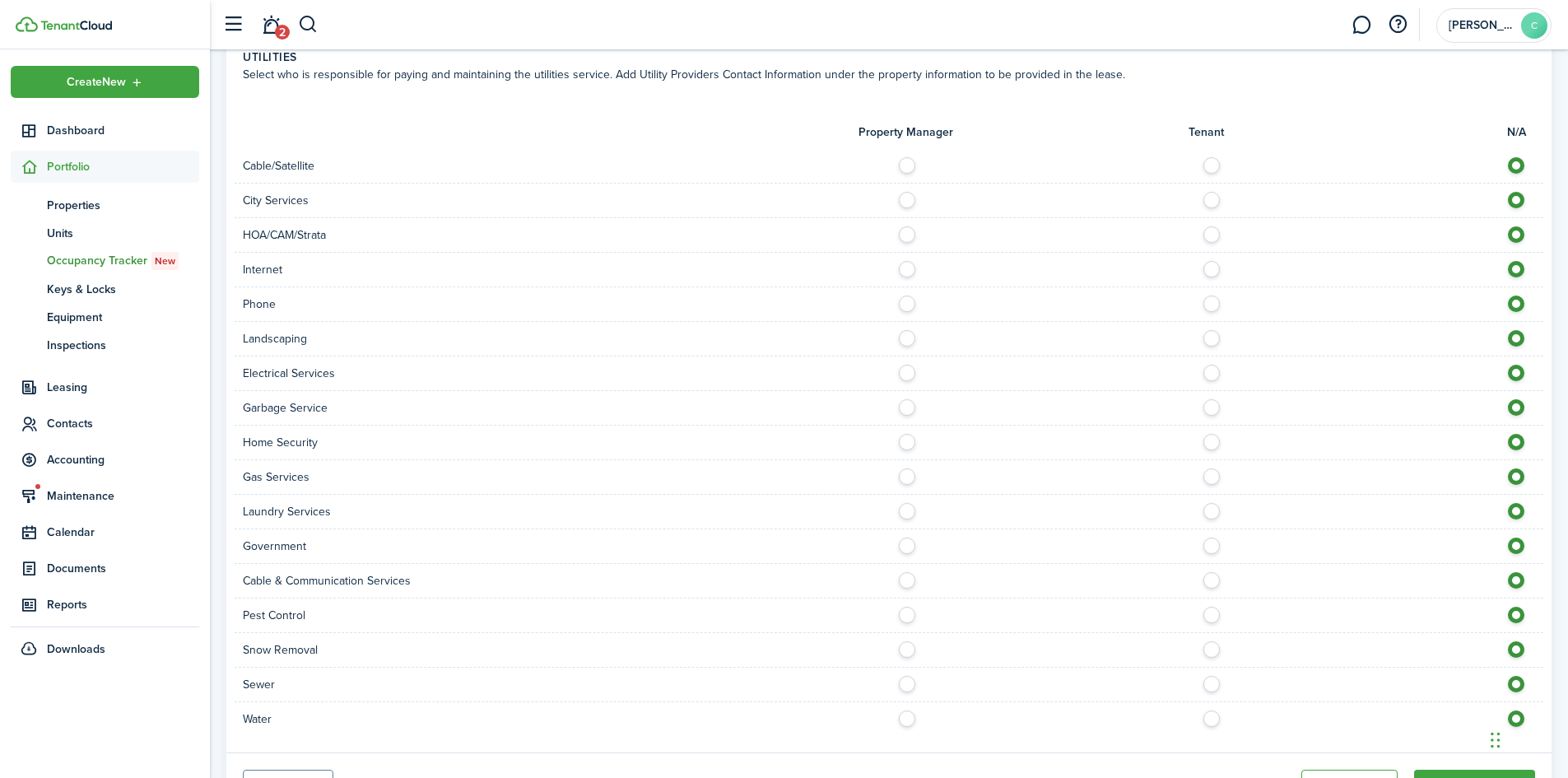
scroll to position [932, 0]
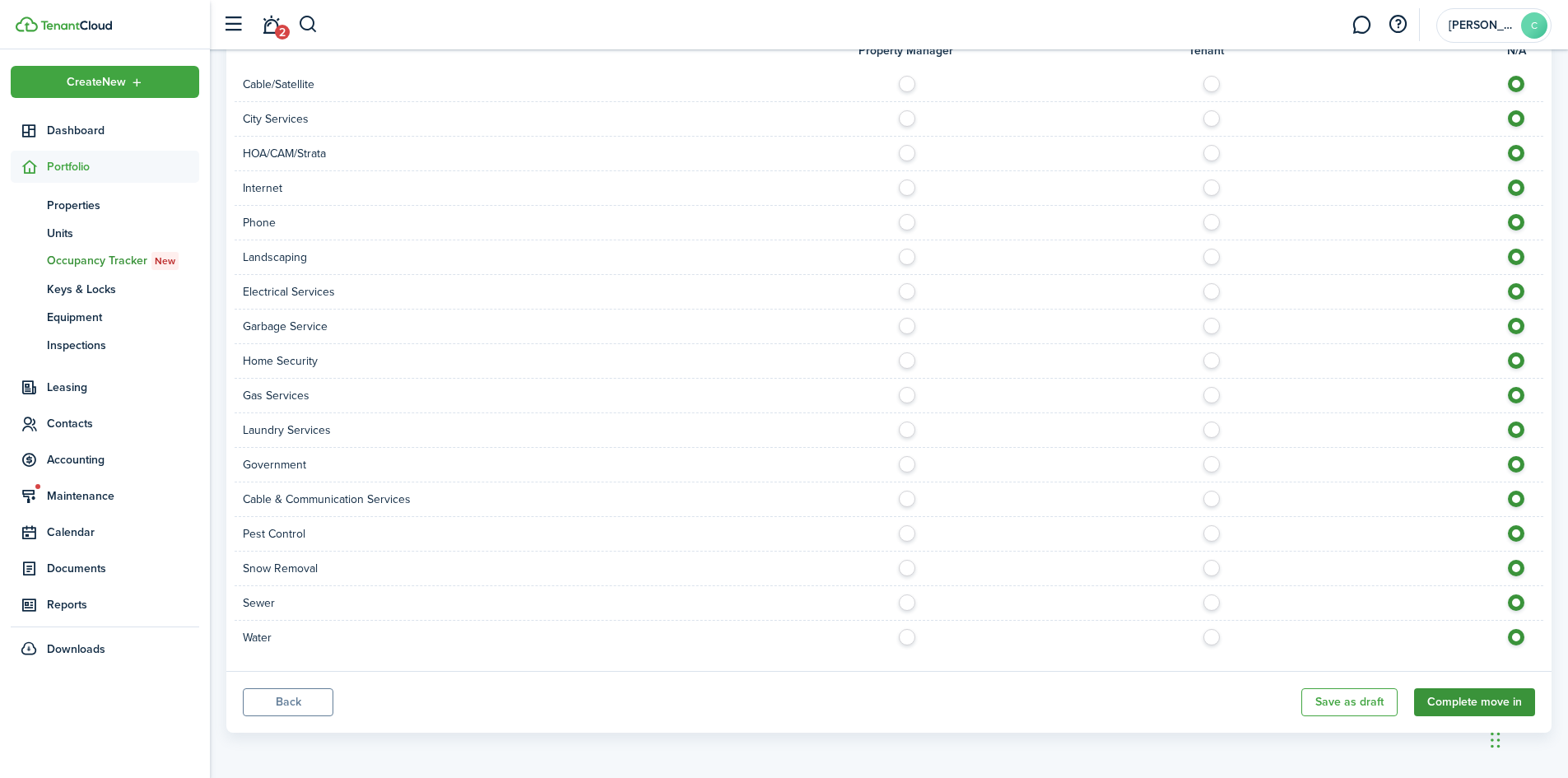
click at [1477, 707] on button "Complete move in" at bounding box center [1474, 703] width 121 height 28
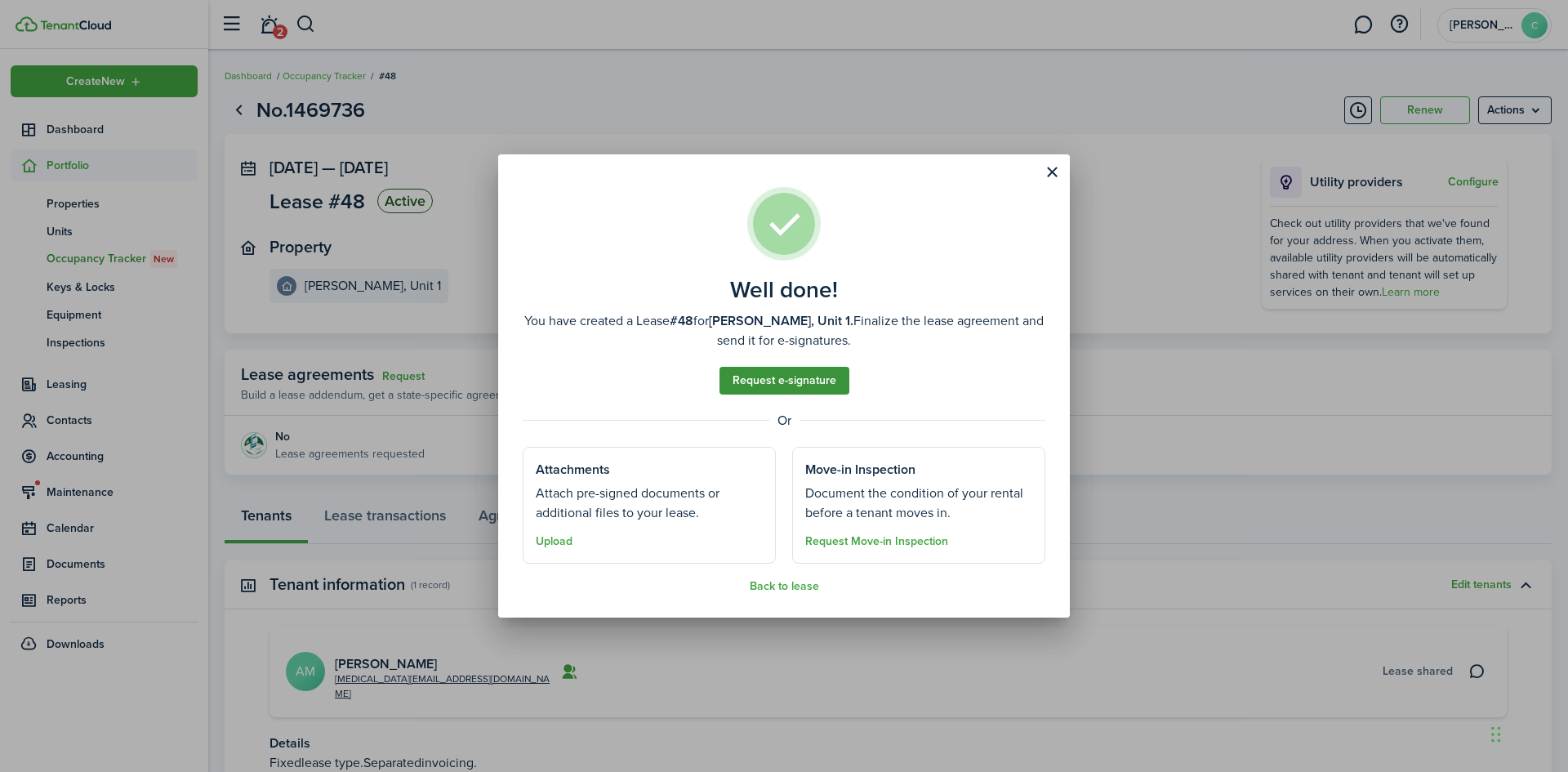
click at [756, 378] on link "Request e-signature" at bounding box center [785, 381] width 130 height 28
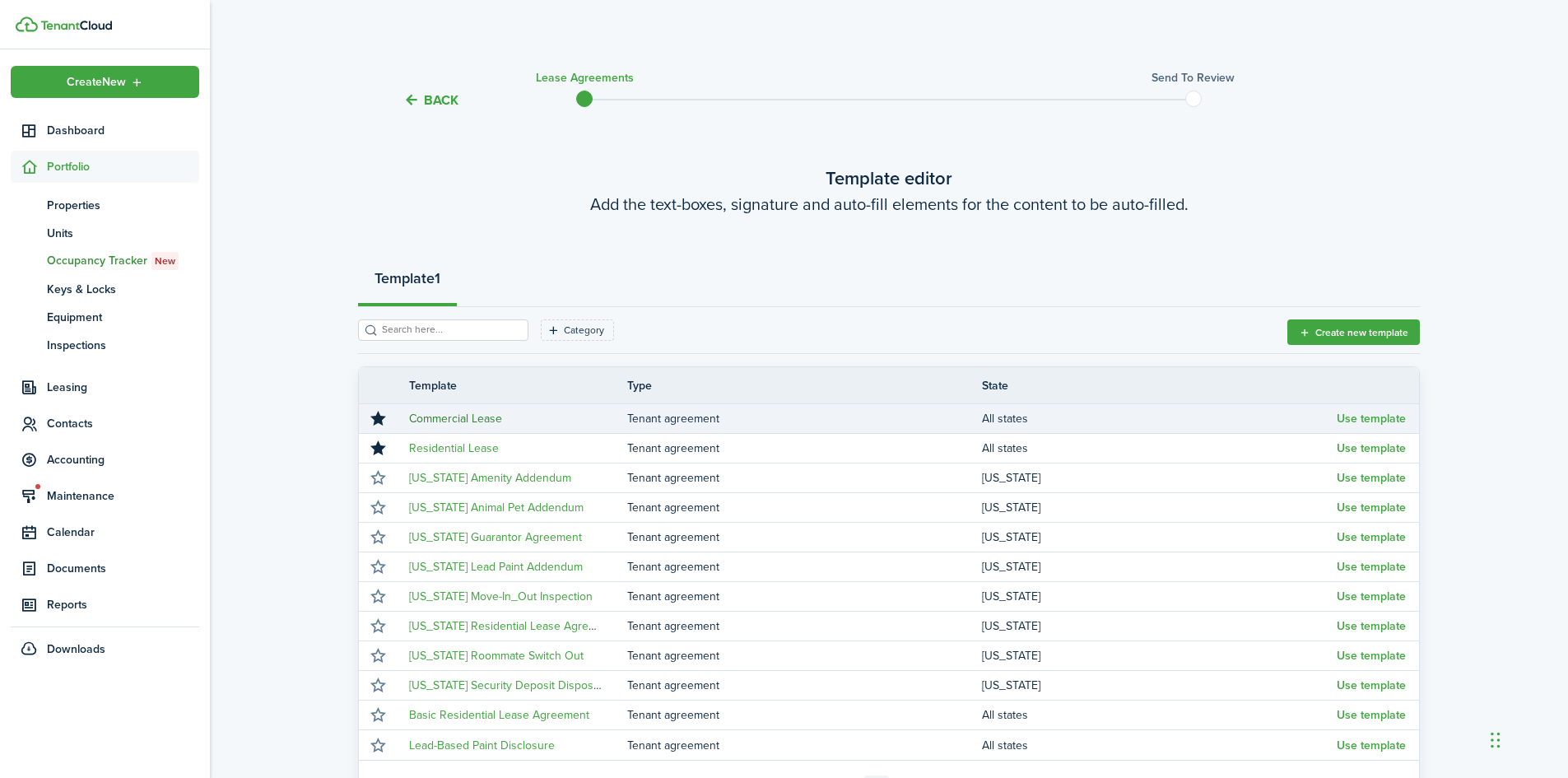
click at [451, 417] on link "Commercial Lease" at bounding box center [456, 418] width 93 height 17
